Goal: Task Accomplishment & Management: Manage account settings

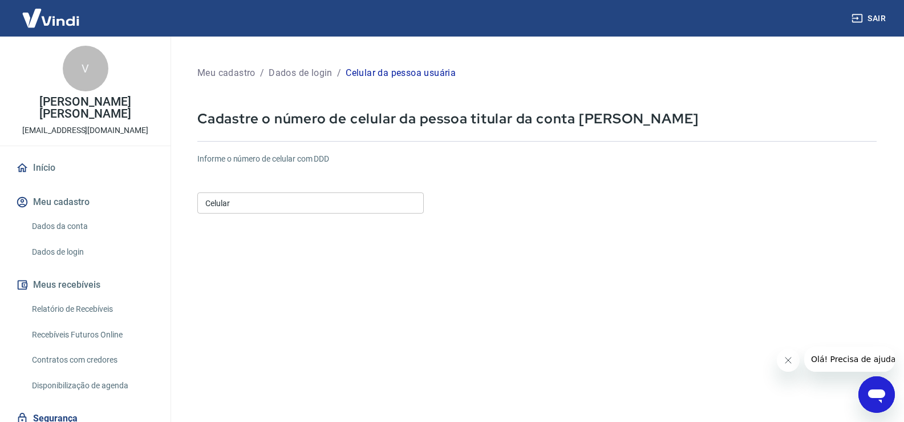
click at [278, 207] on input "Celular" at bounding box center [310, 202] width 226 height 21
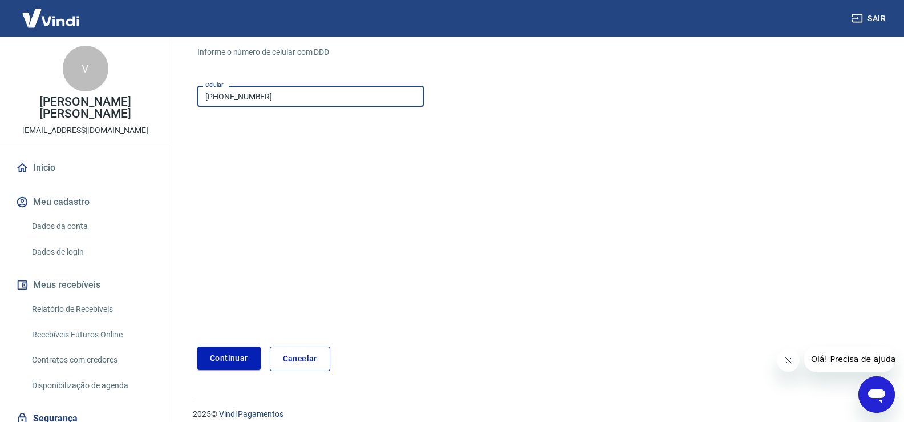
scroll to position [119, 0]
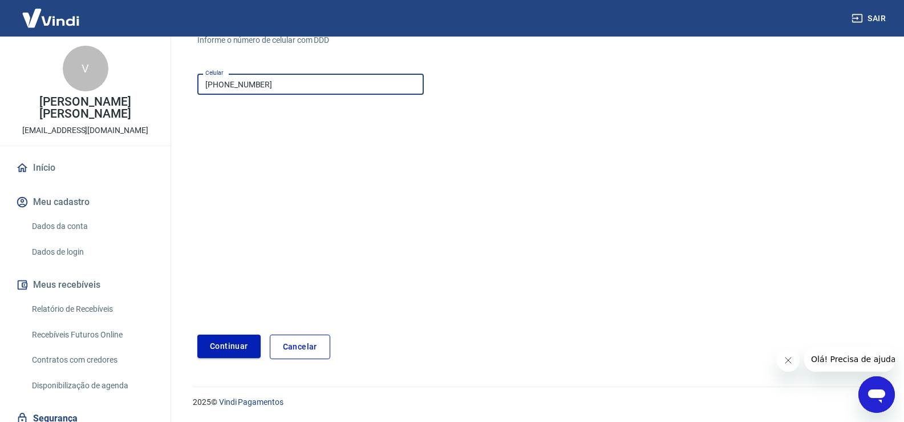
type input "(11) 99468-1722"
click at [238, 347] on button "Continuar" at bounding box center [228, 345] width 63 height 23
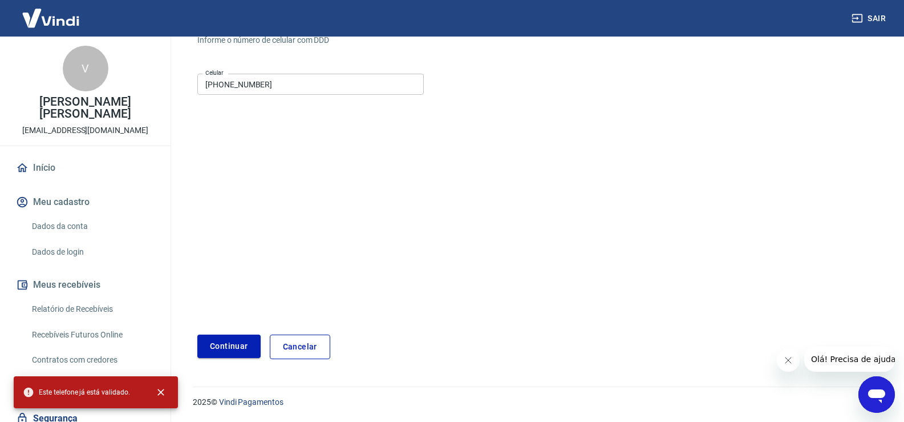
click at [215, 345] on button "Continuar" at bounding box center [228, 345] width 63 height 23
click at [230, 342] on button "Continuar" at bounding box center [228, 345] width 63 height 23
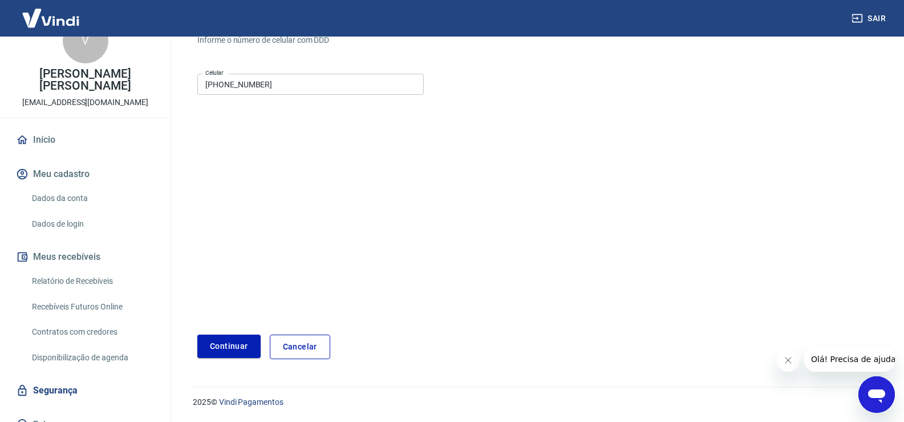
scroll to position [43, 0]
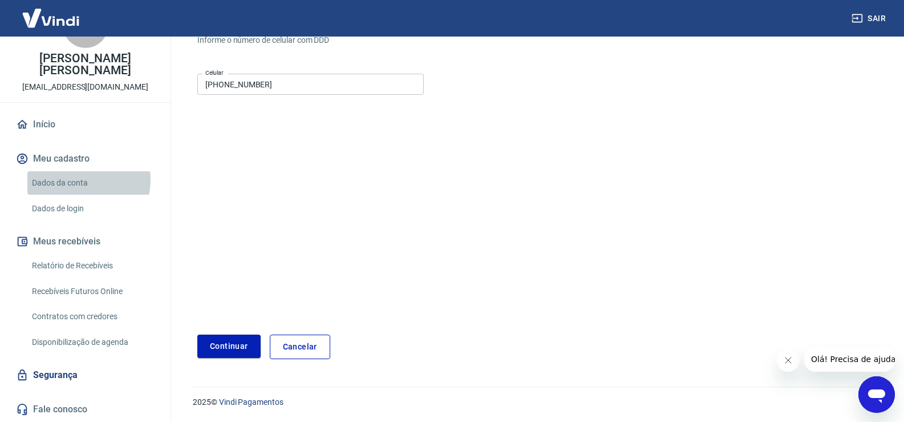
click at [82, 180] on link "Dados da conta" at bounding box center [91, 182] width 129 height 23
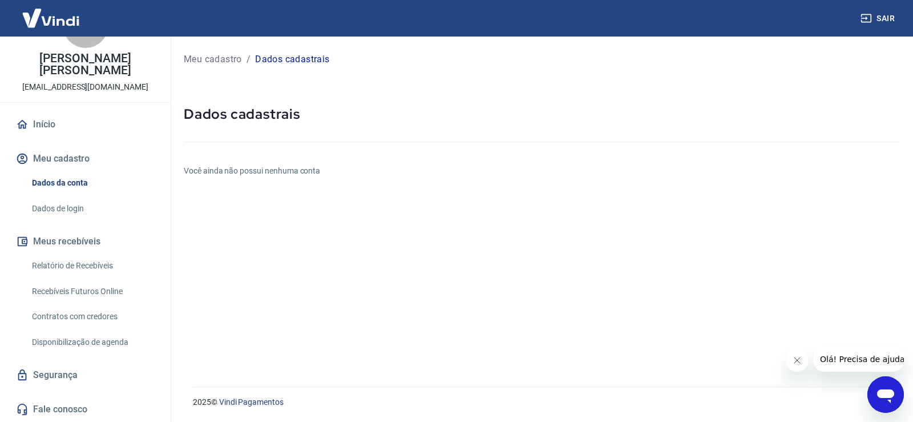
click at [96, 267] on link "Relatório de Recebíveis" at bounding box center [91, 265] width 129 height 23
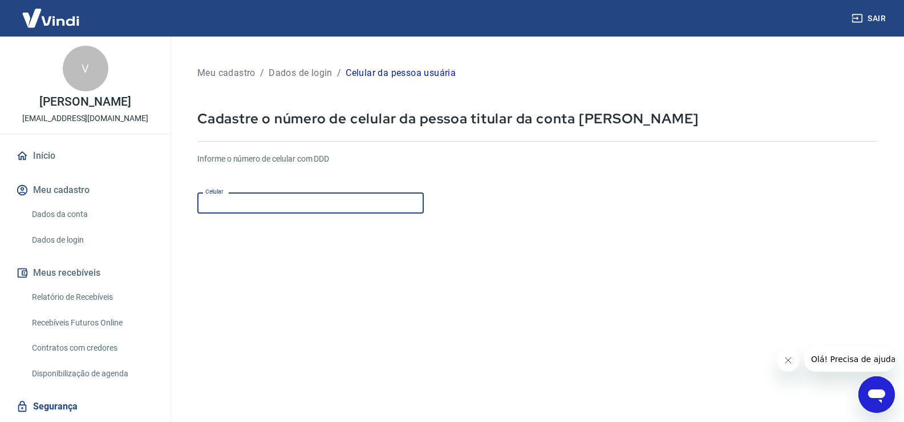
click at [302, 203] on input "Celular" at bounding box center [310, 202] width 226 height 21
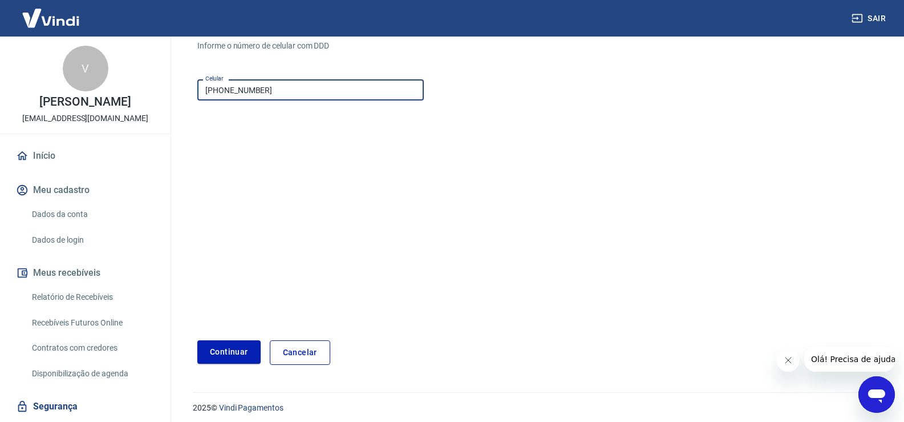
scroll to position [119, 0]
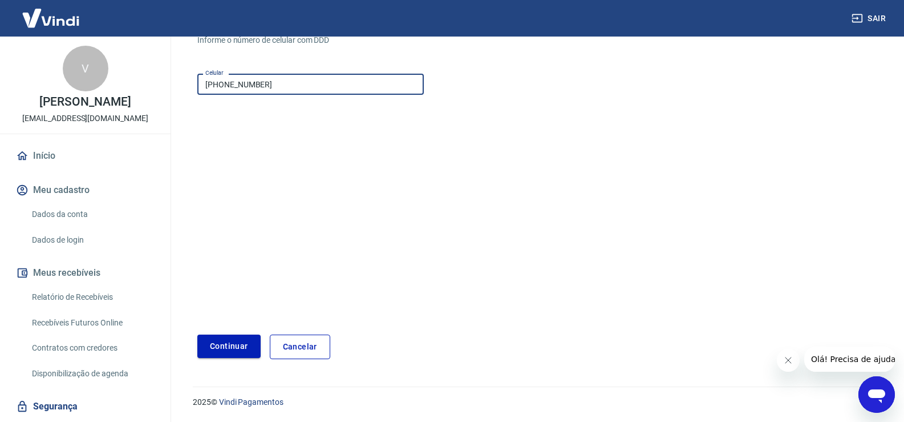
type input "(11) 99485-5604"
click at [252, 343] on button "Continuar" at bounding box center [228, 345] width 63 height 23
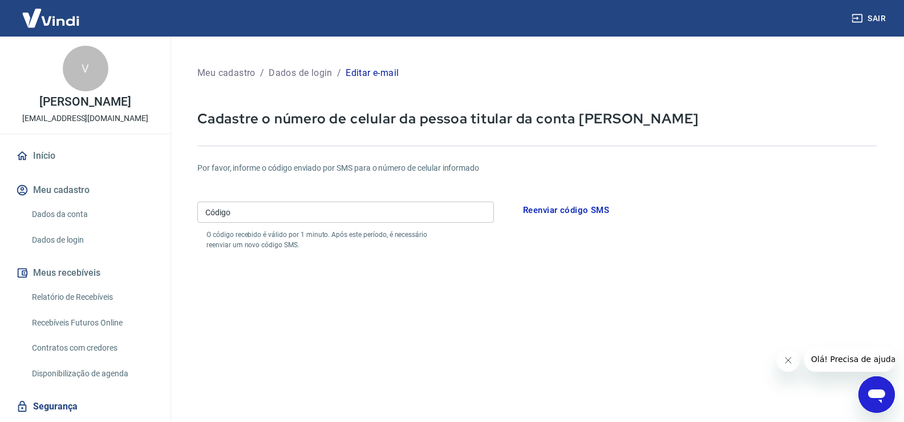
click at [258, 210] on input "Código" at bounding box center [345, 211] width 297 height 21
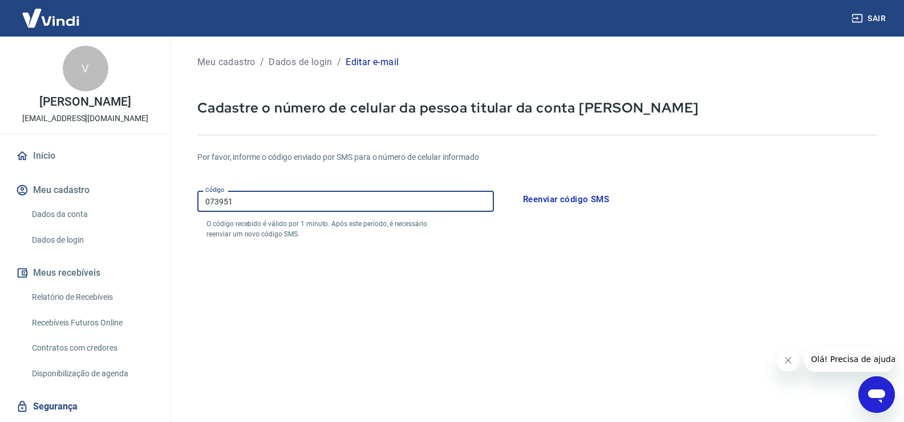
scroll to position [162, 0]
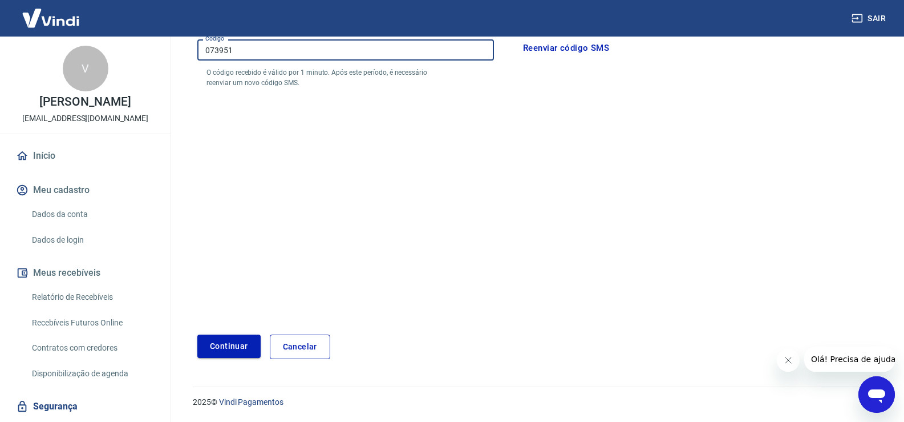
click at [225, 339] on button "Continuar" at bounding box center [228, 345] width 63 height 23
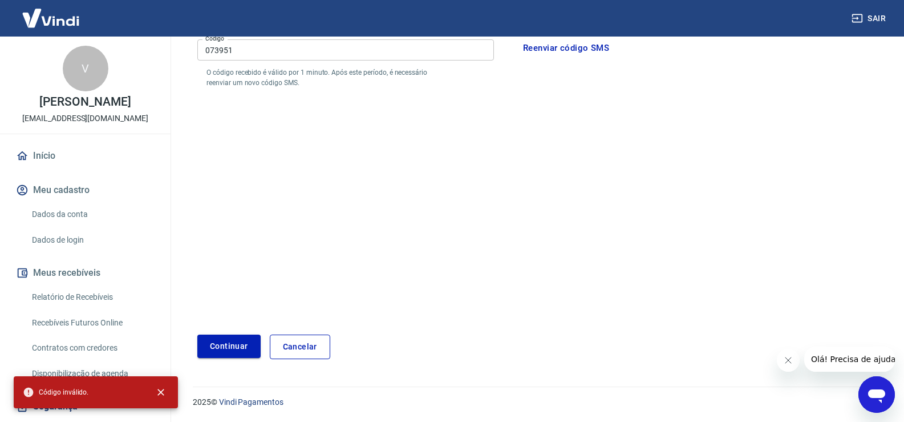
click at [226, 345] on button "Continuar" at bounding box center [228, 345] width 63 height 23
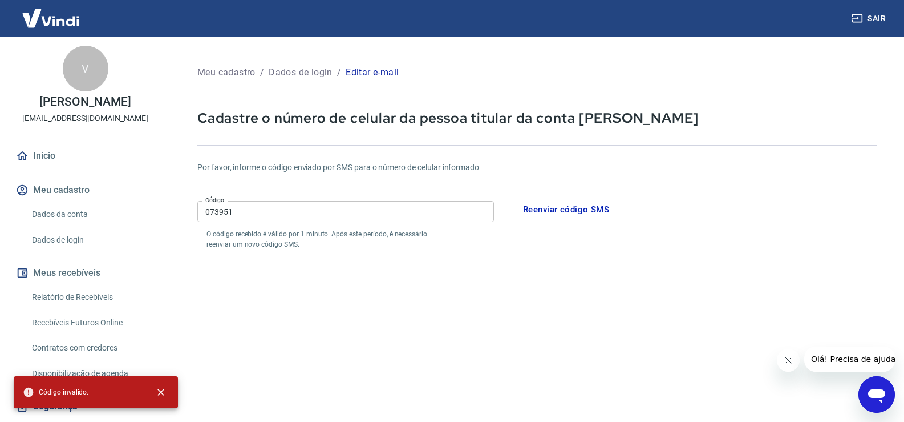
scroll to position [0, 0]
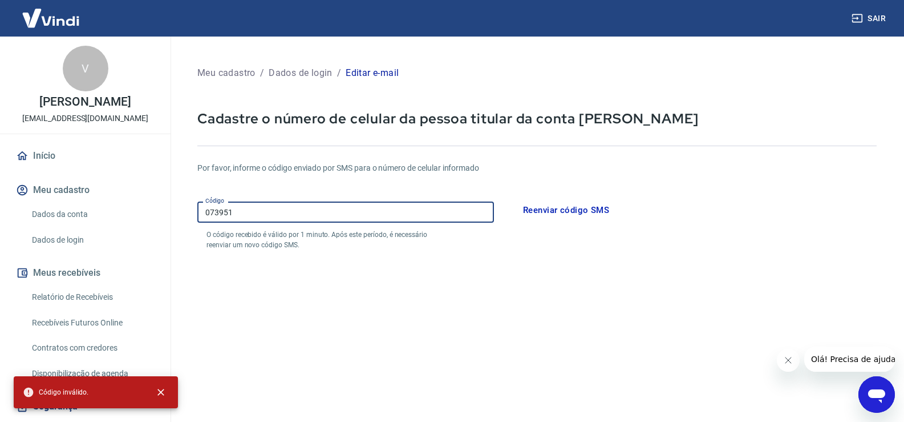
click at [116, 214] on div "Sair V Valdirene de oliveira santana valdirenesantana587@gmail.com Início Meu c…" at bounding box center [452, 211] width 904 height 422
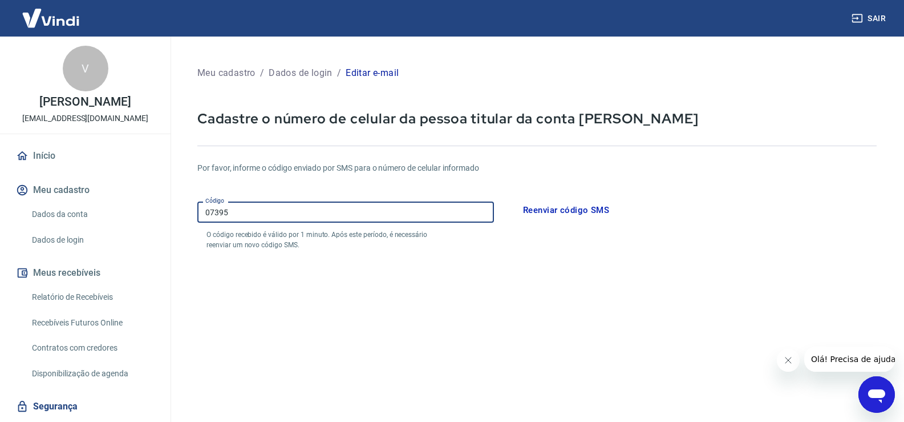
type input "073951"
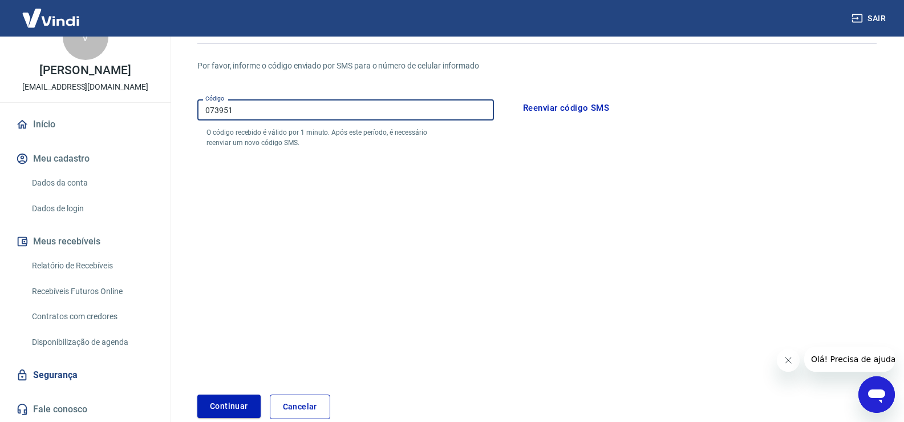
scroll to position [162, 0]
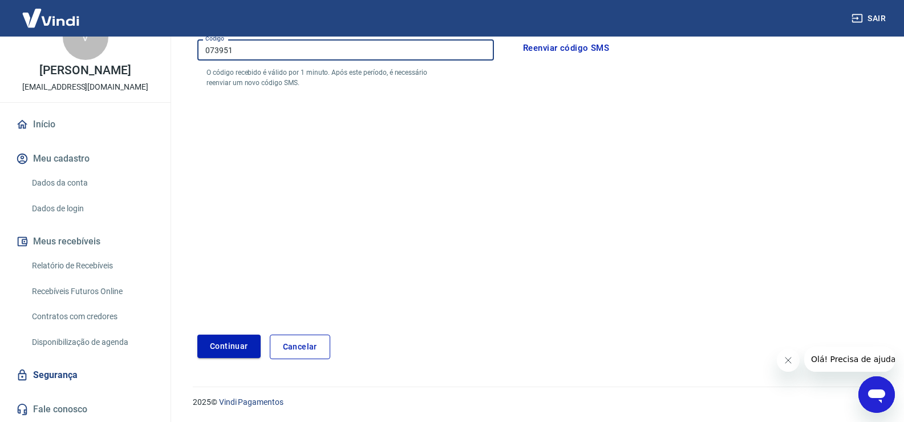
click at [225, 344] on button "Continuar" at bounding box center [228, 345] width 63 height 23
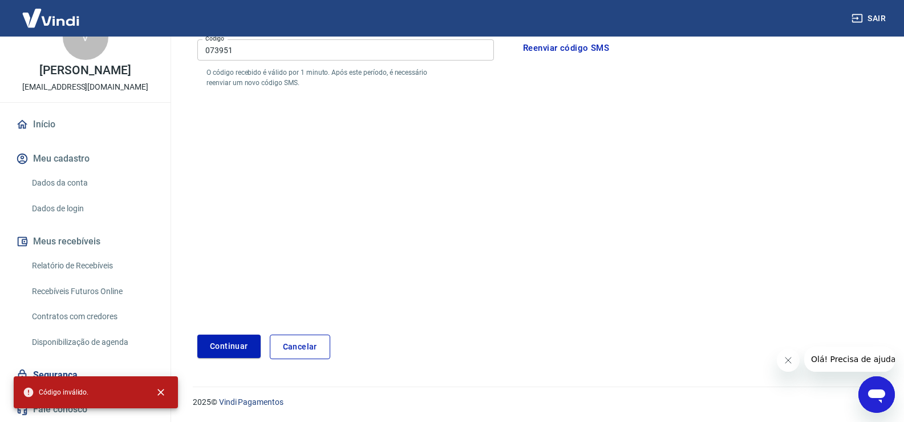
click at [295, 230] on form "Por favor, informe o código enviado por SMS para o número de celular informado …" at bounding box center [536, 172] width 679 height 373
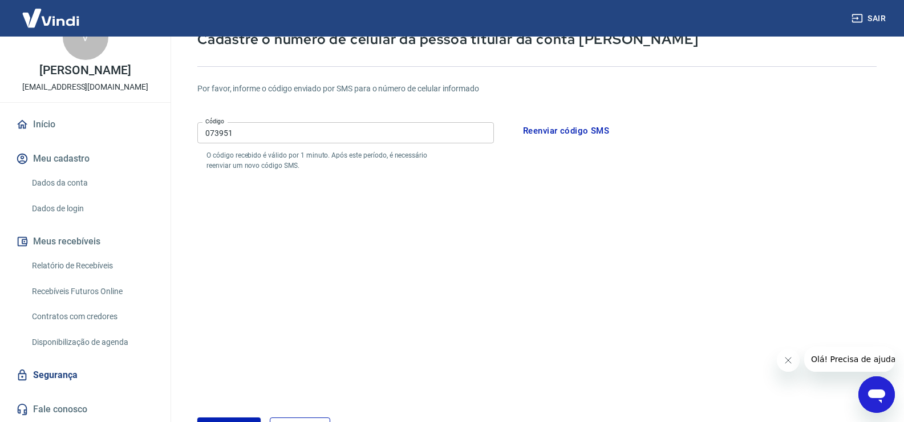
scroll to position [0, 0]
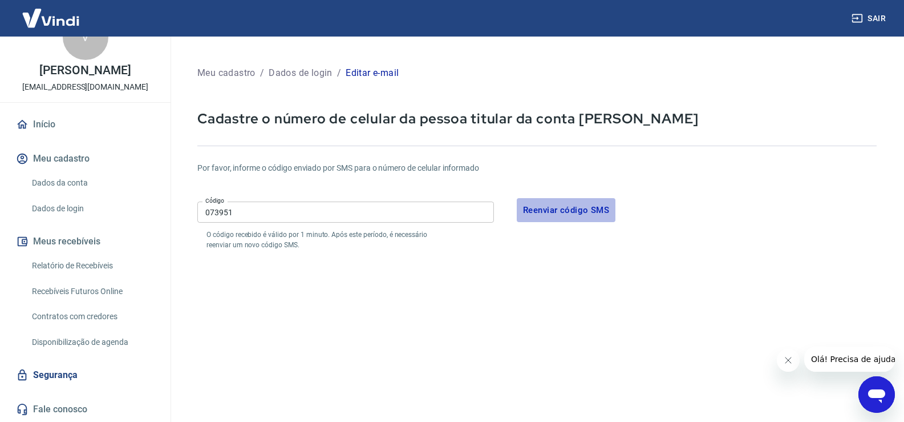
click at [552, 209] on button "Reenviar código SMS" at bounding box center [566, 210] width 99 height 24
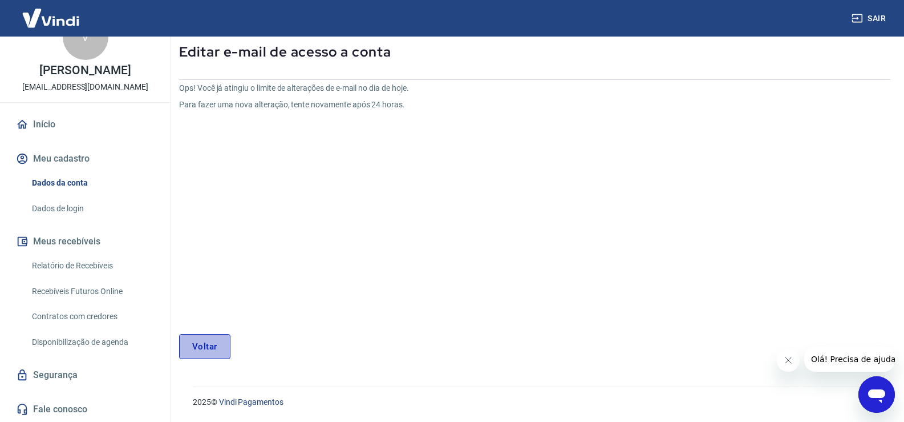
click at [204, 346] on link "Voltar" at bounding box center [204, 346] width 51 height 25
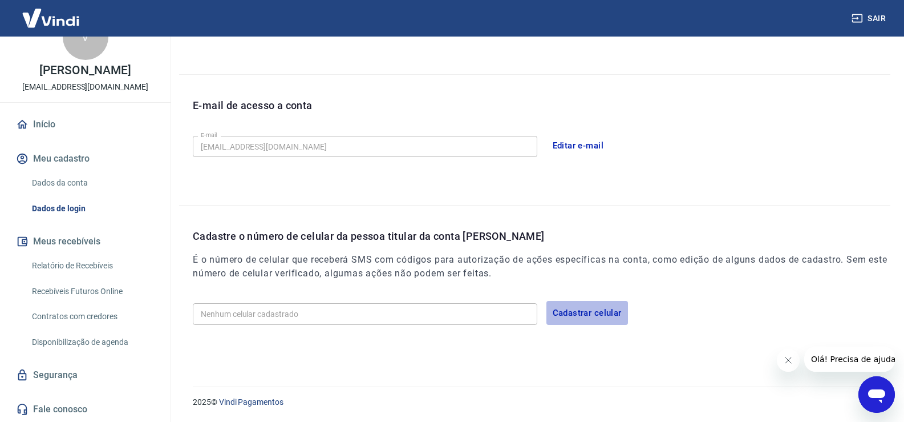
click at [595, 314] on button "Cadastrar celular" at bounding box center [587, 313] width 82 height 24
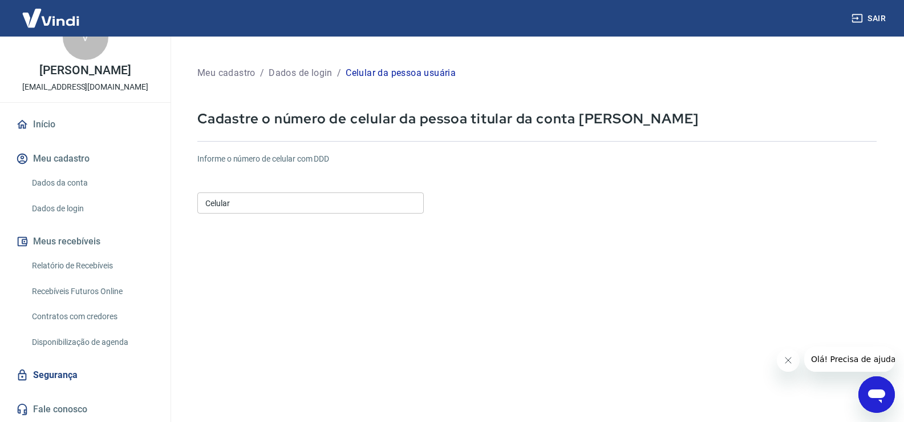
click at [291, 203] on input "Celular" at bounding box center [310, 202] width 226 height 21
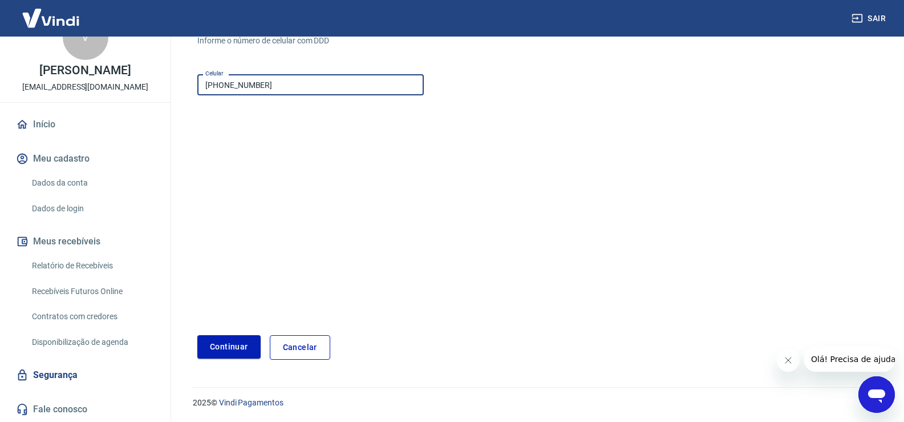
scroll to position [119, 0]
type input "[PHONE_NUMBER]"
click at [233, 344] on button "Continuar" at bounding box center [228, 345] width 63 height 23
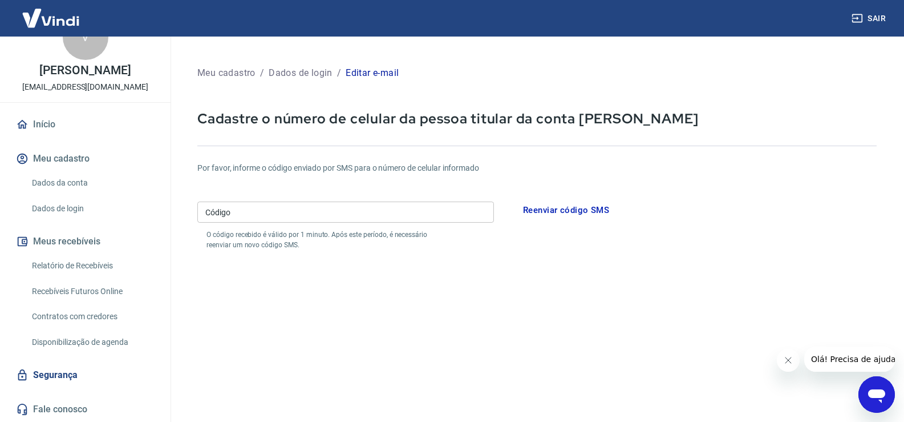
click at [546, 207] on button "Reenviar código SMS" at bounding box center [566, 210] width 99 height 24
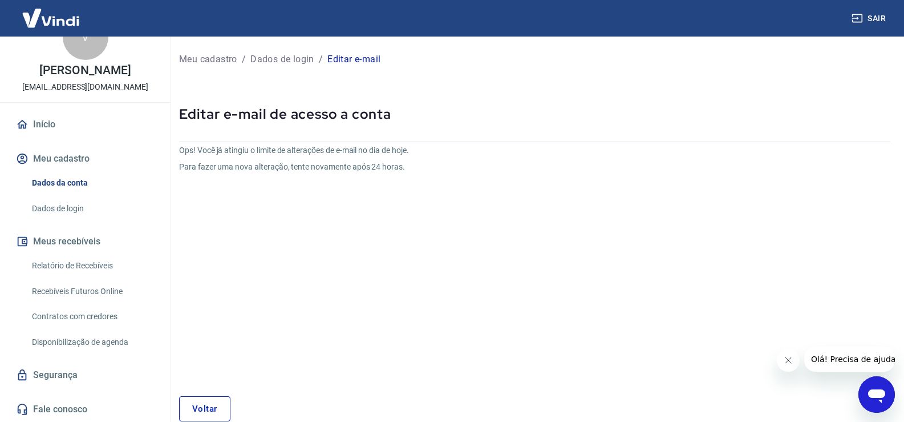
click at [217, 404] on link "Voltar" at bounding box center [204, 408] width 51 height 25
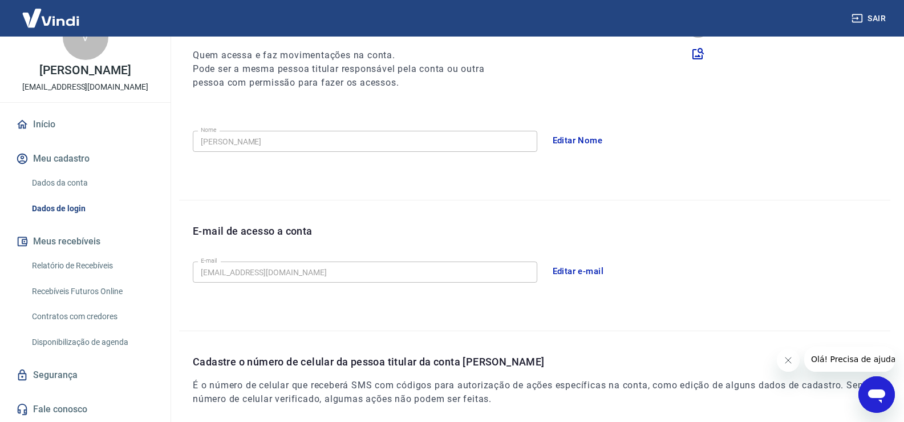
scroll to position [270, 0]
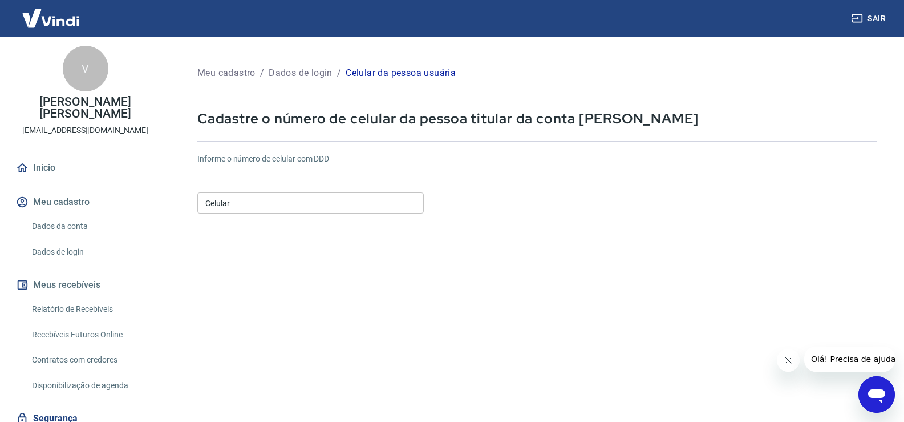
click at [302, 205] on input "Celular" at bounding box center [310, 202] width 226 height 21
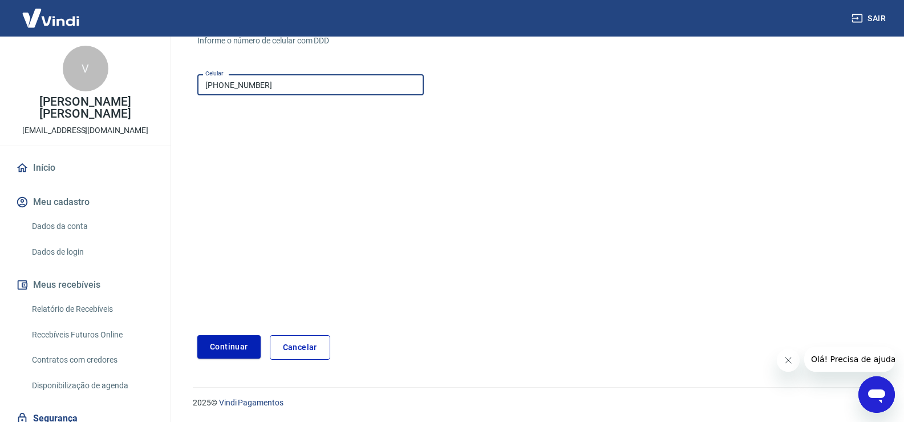
scroll to position [119, 0]
type input "[PHONE_NUMBER]"
click at [232, 344] on button "Continuar" at bounding box center [228, 345] width 63 height 23
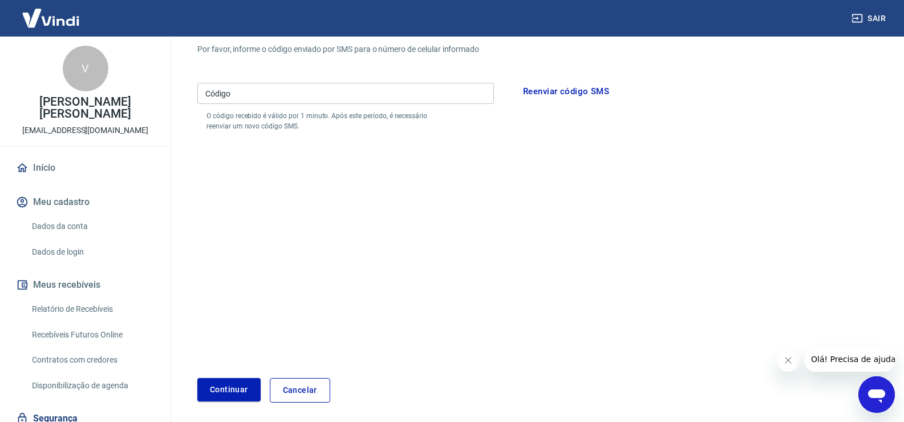
click at [252, 89] on input "Código" at bounding box center [345, 93] width 297 height 21
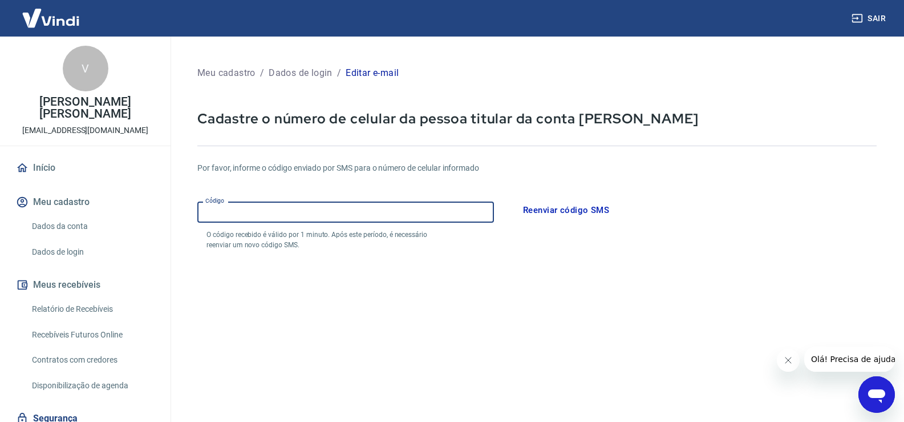
click at [270, 215] on input "Código" at bounding box center [345, 211] width 297 height 21
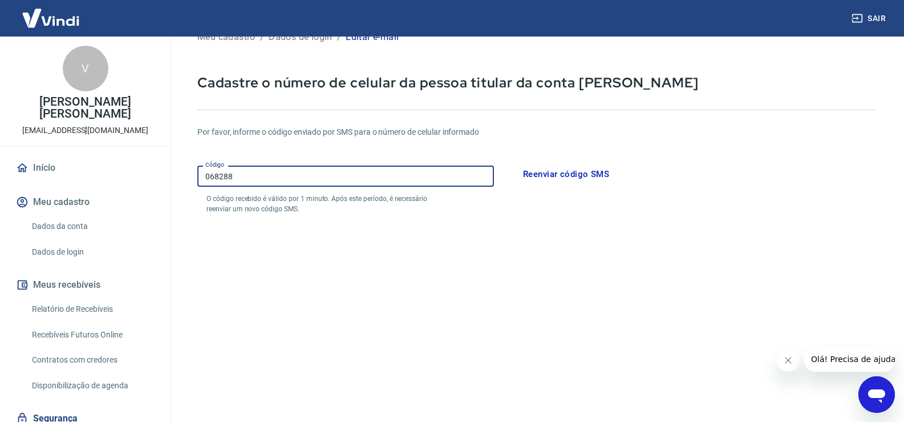
scroll to position [114, 0]
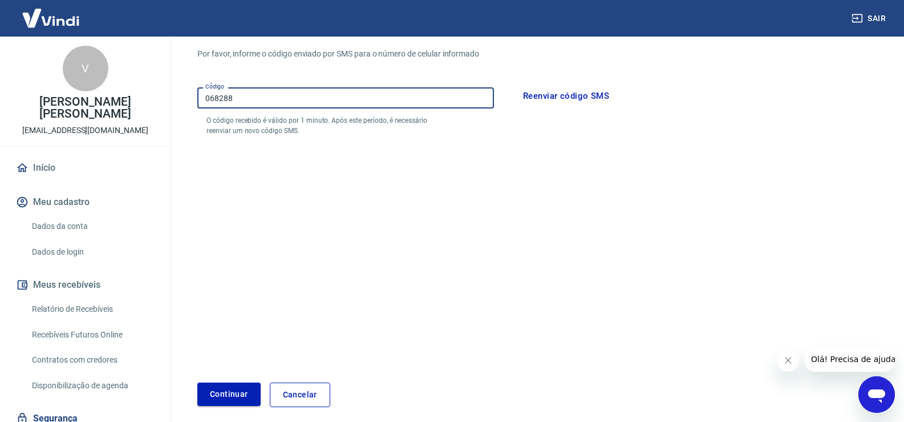
type input "068288"
click at [242, 390] on button "Continuar" at bounding box center [228, 393] width 63 height 23
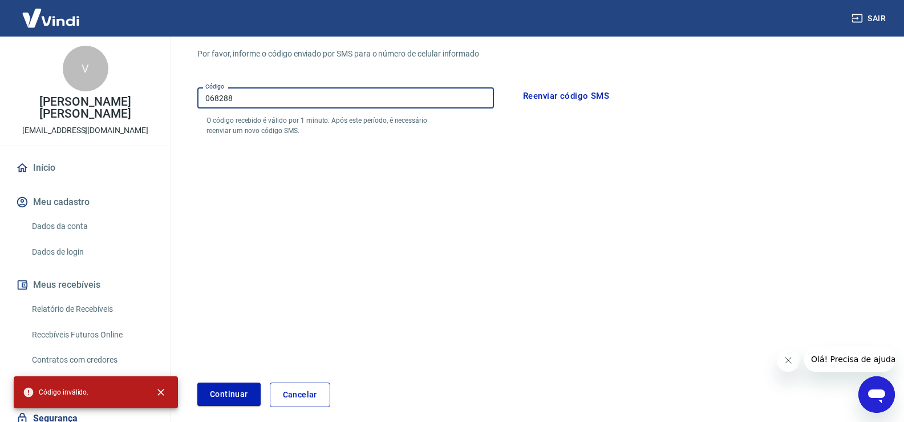
drag, startPoint x: 250, startPoint y: 100, endPoint x: 177, endPoint y: 91, distance: 73.6
click at [177, 91] on div "Meu cadastro / Dados de login / Editar e-mail Cadastre o número de celular da p…" at bounding box center [537, 171] width 734 height 498
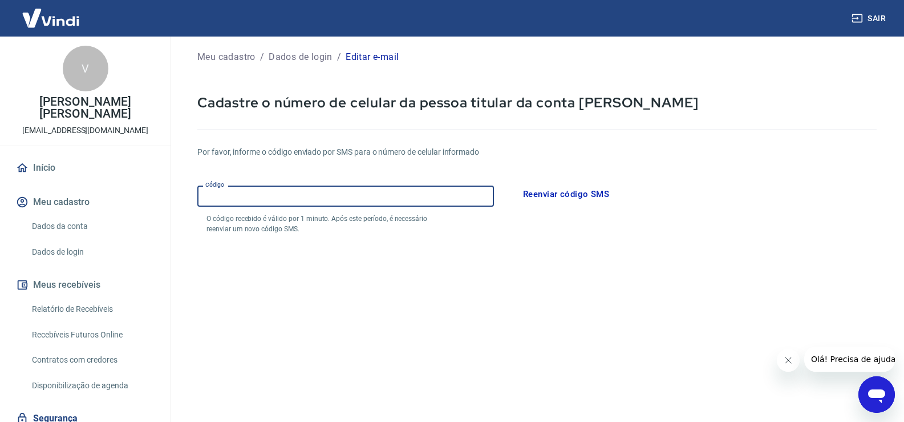
scroll to position [0, 0]
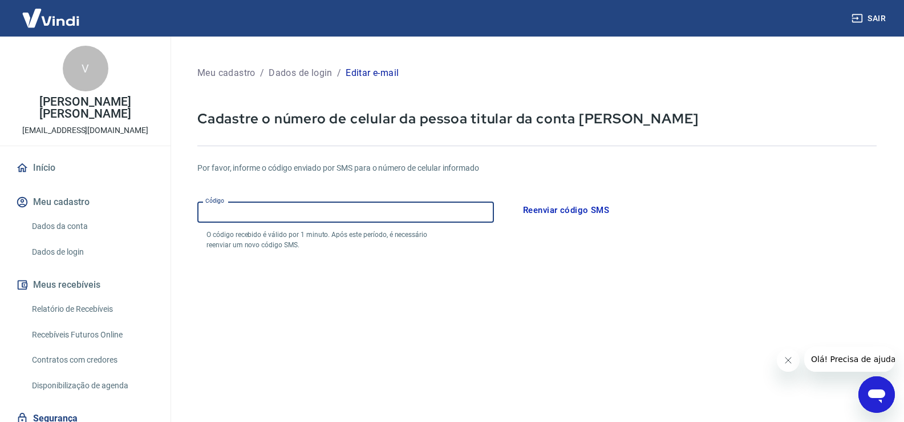
click at [262, 216] on input "Código" at bounding box center [345, 211] width 297 height 21
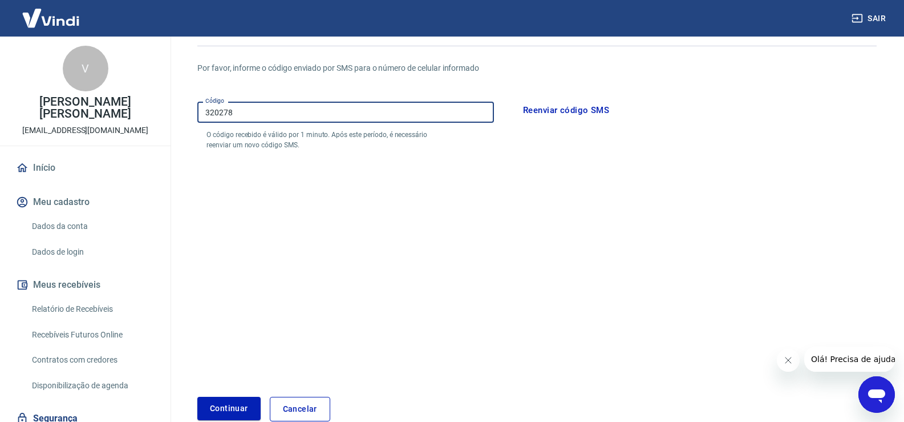
scroll to position [162, 0]
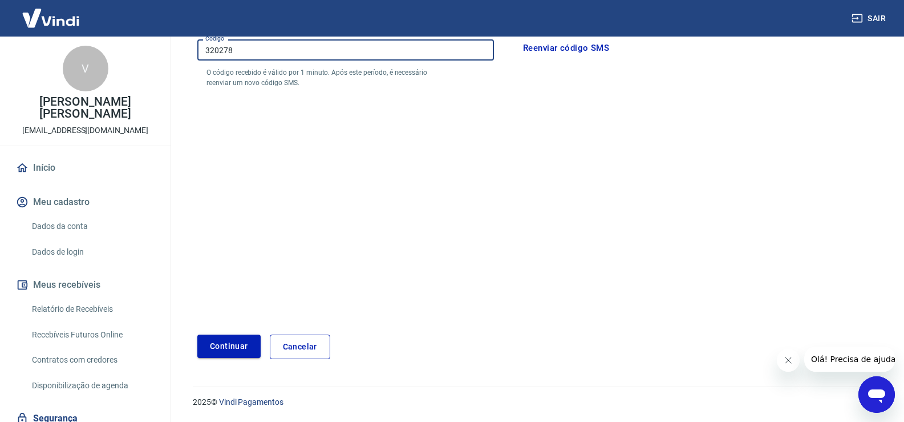
type input "320278"
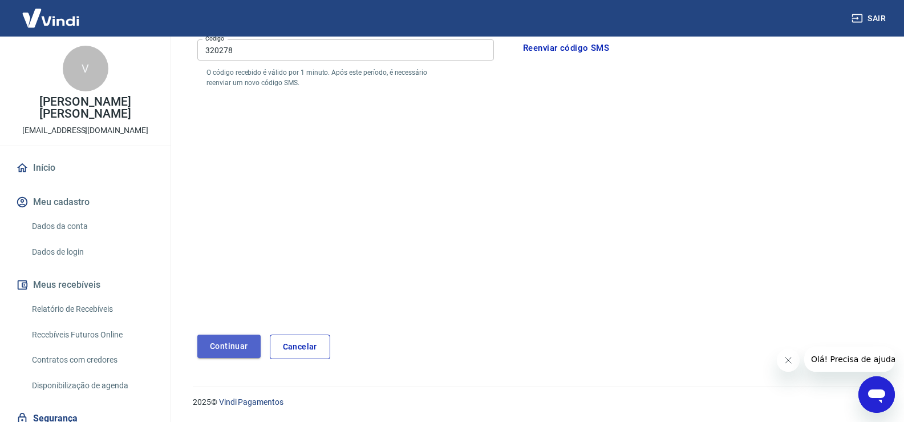
click at [230, 340] on button "Continuar" at bounding box center [228, 345] width 63 height 23
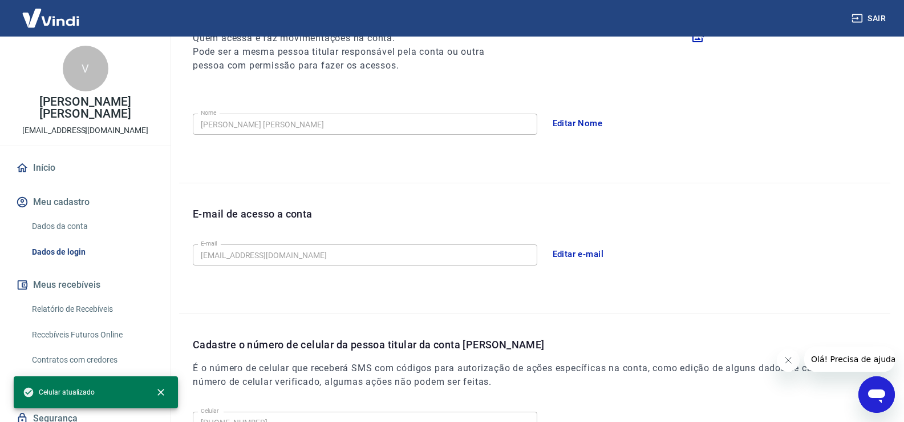
scroll to position [309, 0]
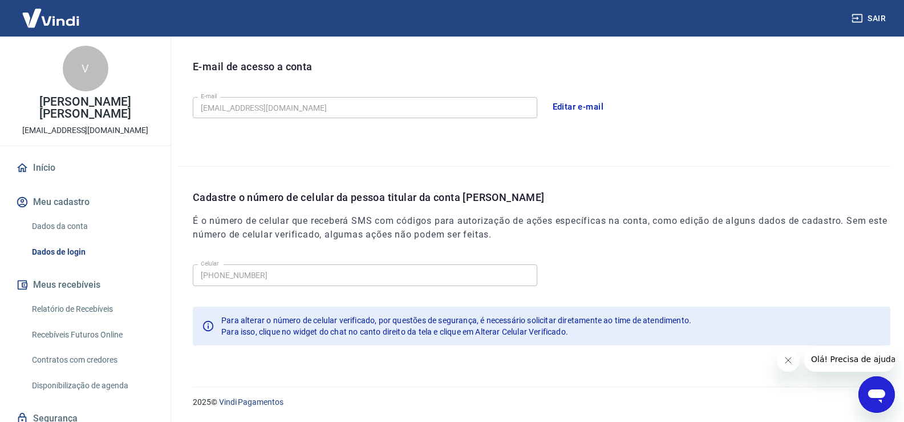
click at [88, 288] on button "Meus recebíveis" at bounding box center [85, 284] width 143 height 25
click at [50, 168] on link "Início" at bounding box center [85, 167] width 143 height 25
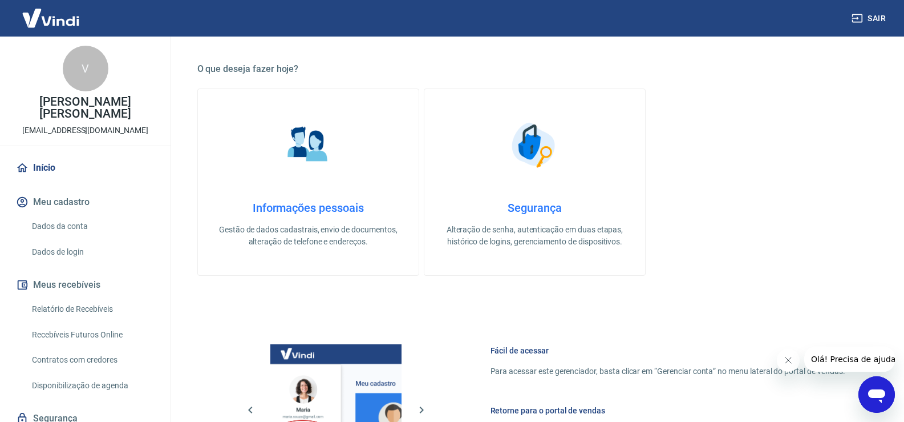
scroll to position [586, 0]
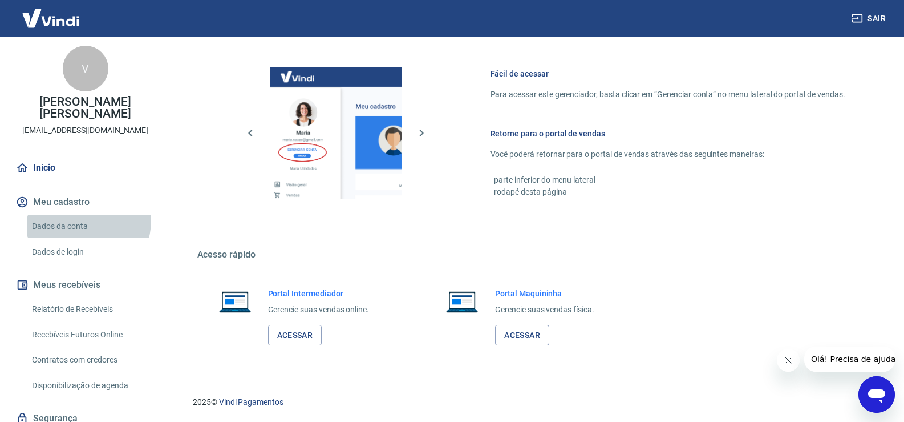
click at [86, 221] on link "Dados da conta" at bounding box center [91, 225] width 129 height 23
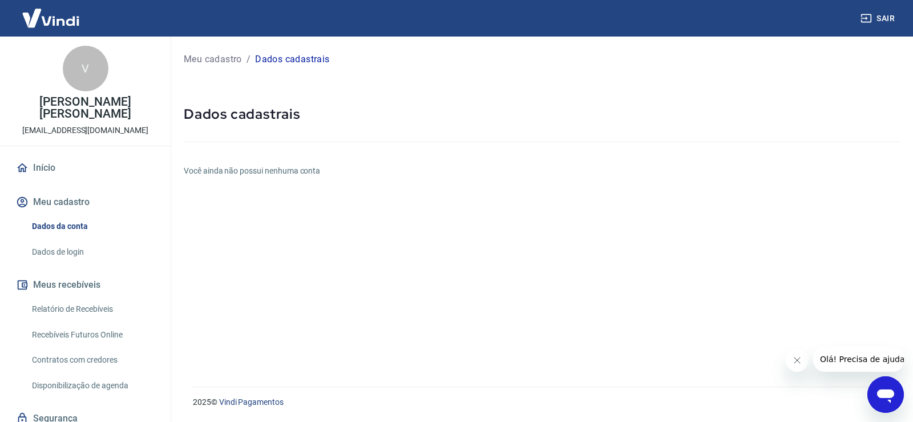
scroll to position [43, 0]
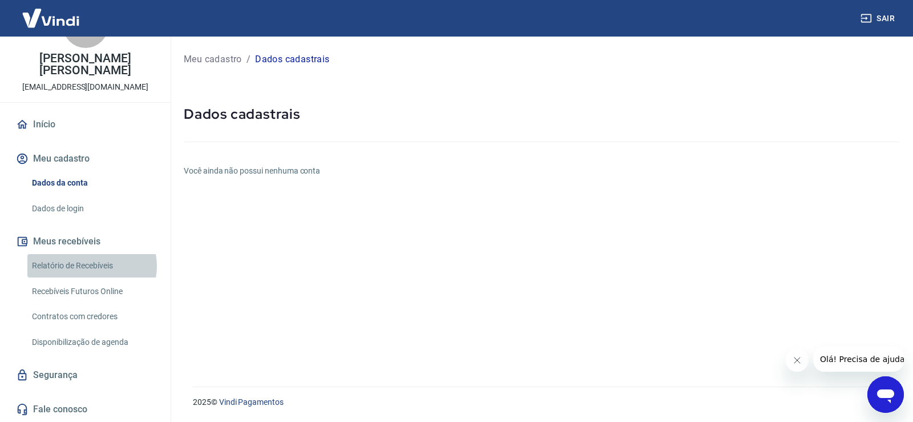
click at [91, 266] on link "Relatório de Recebíveis" at bounding box center [91, 265] width 129 height 23
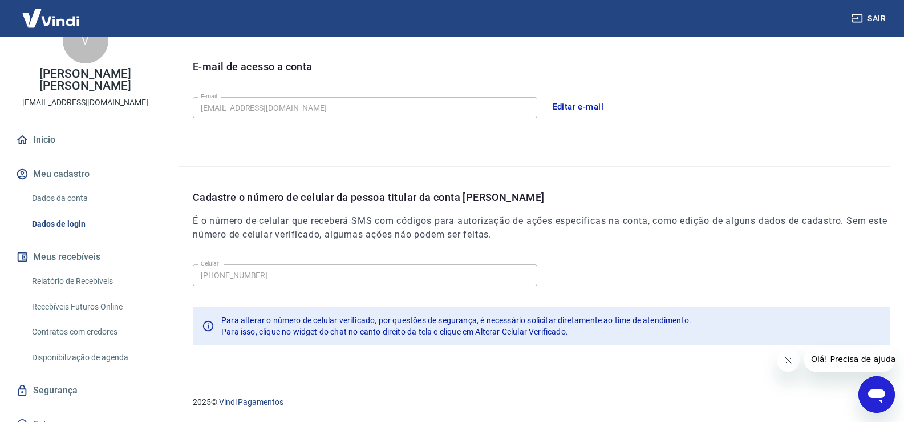
scroll to position [43, 0]
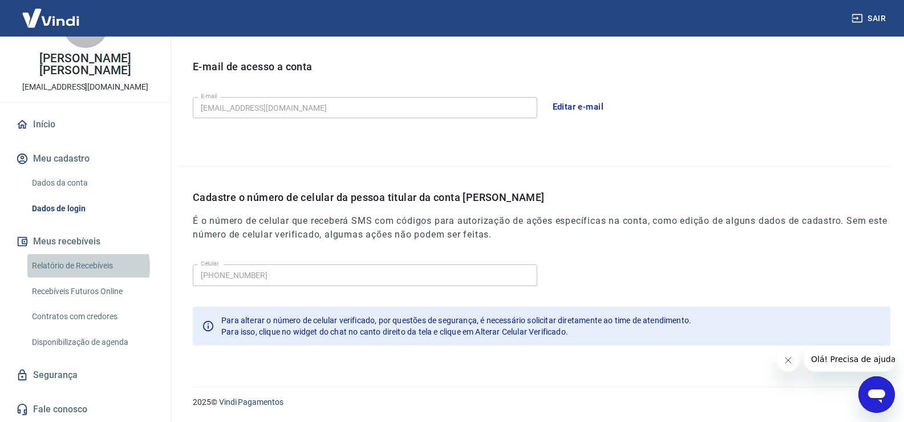
click at [87, 266] on link "Relatório de Recebíveis" at bounding box center [91, 265] width 129 height 23
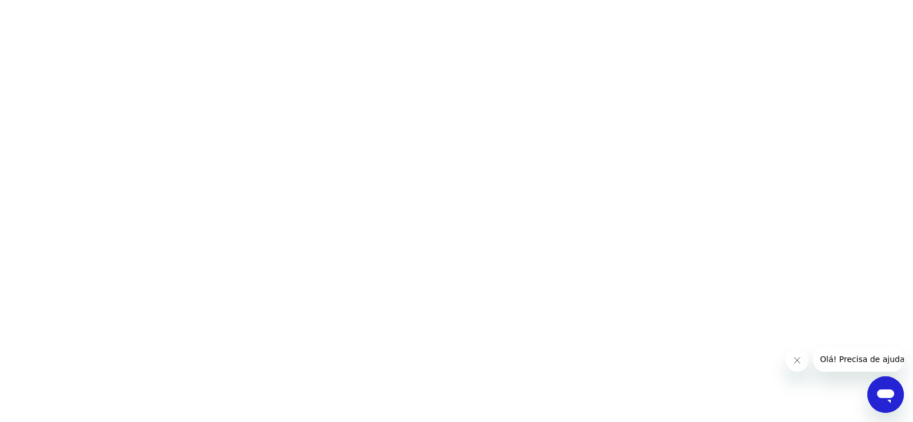
click at [338, 0] on html at bounding box center [456, 0] width 913 height 0
drag, startPoint x: 318, startPoint y: 123, endPoint x: 735, endPoint y: 2, distance: 434.2
click at [418, 0] on html at bounding box center [456, 0] width 913 height 0
